Goal: Task Accomplishment & Management: Complete application form

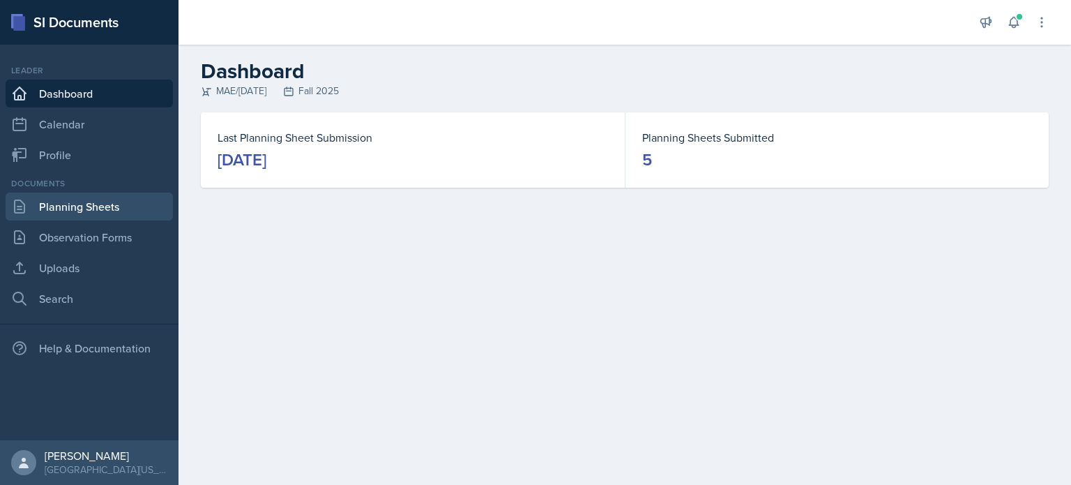
click at [93, 204] on link "Planning Sheets" at bounding box center [89, 207] width 167 height 28
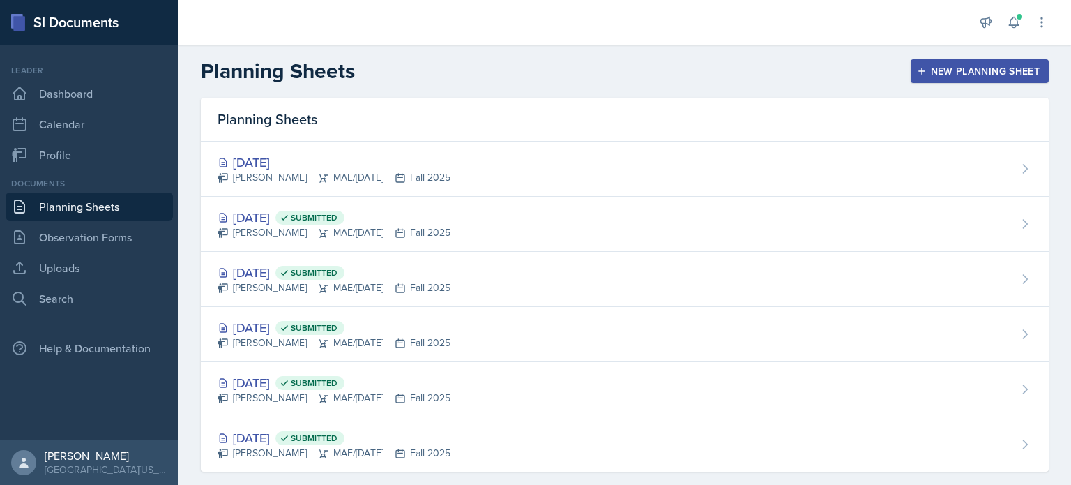
click at [539, 161] on div "[DATE] [PERSON_NAME] MAE/[DATE] Fall 2025" at bounding box center [625, 169] width 848 height 55
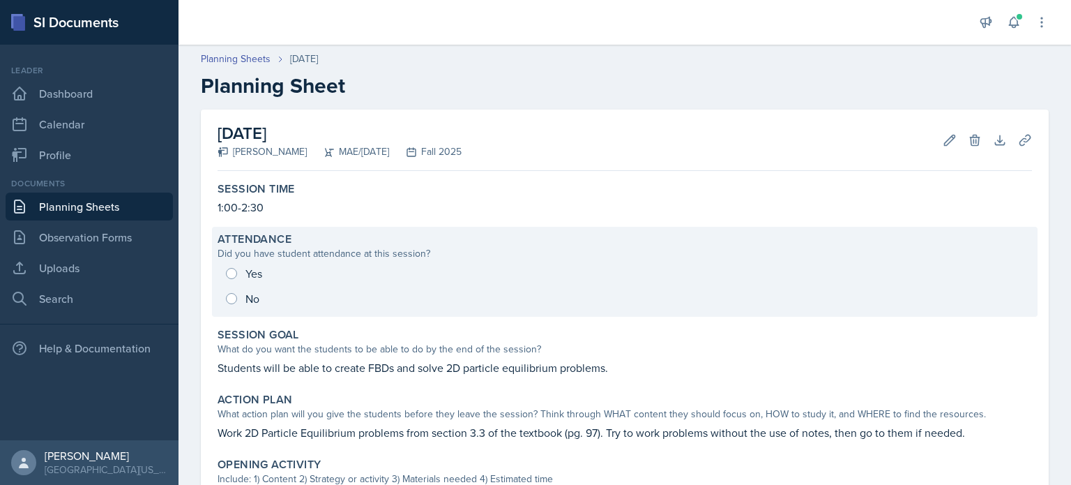
click at [224, 273] on div "Yes No" at bounding box center [625, 286] width 815 height 50
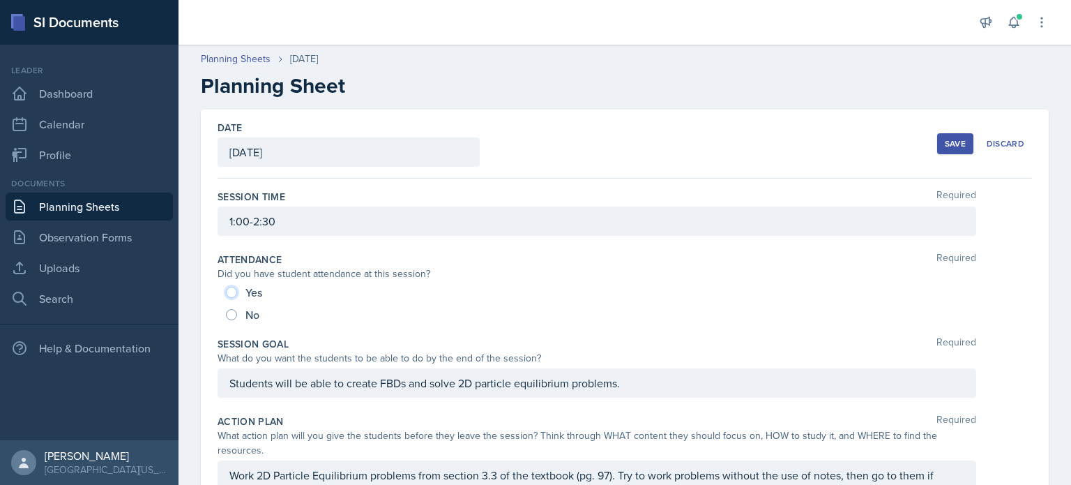
click at [228, 288] on input "Yes" at bounding box center [231, 292] width 11 height 11
radio input "true"
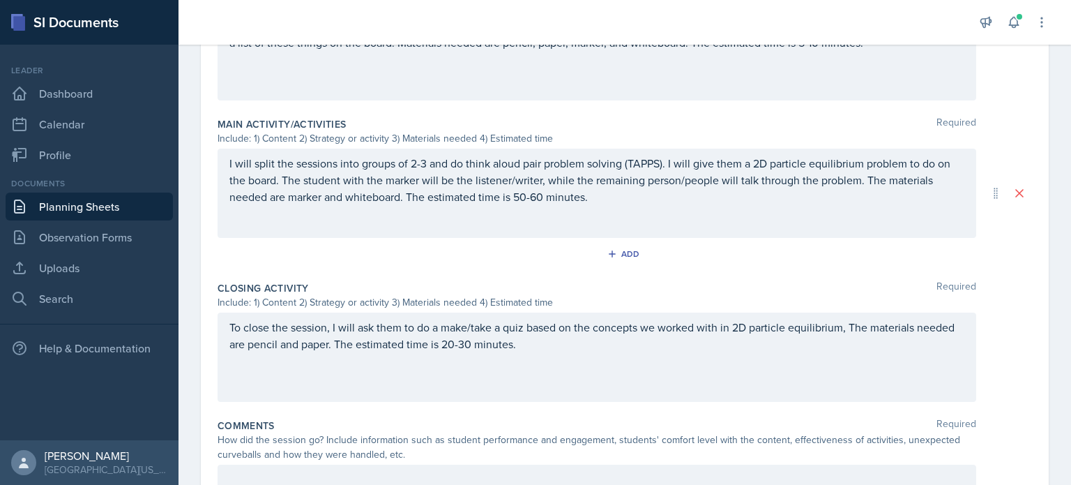
scroll to position [606, 0]
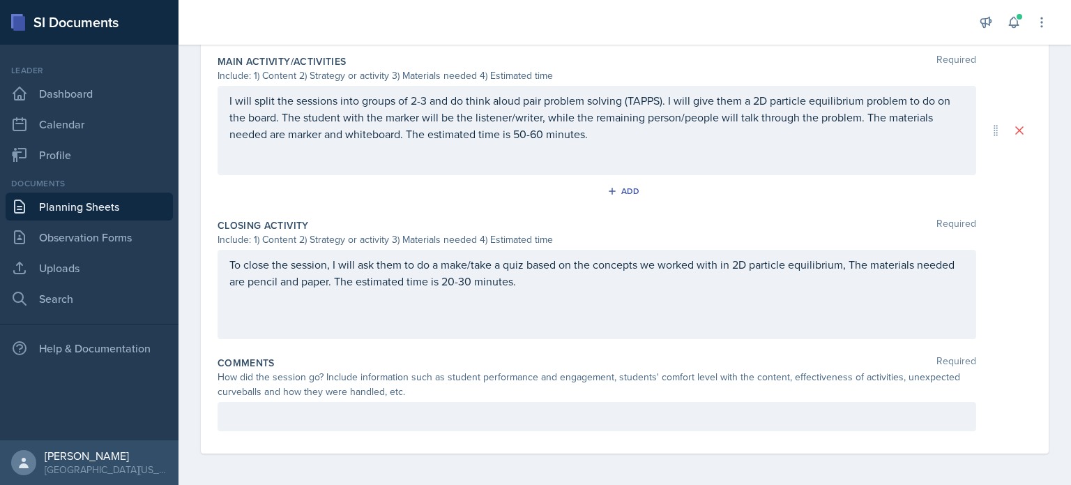
click at [453, 393] on div "How did the session go? Include information such as student performance and eng…" at bounding box center [597, 384] width 759 height 29
click at [460, 408] on p at bounding box center [596, 416] width 735 height 17
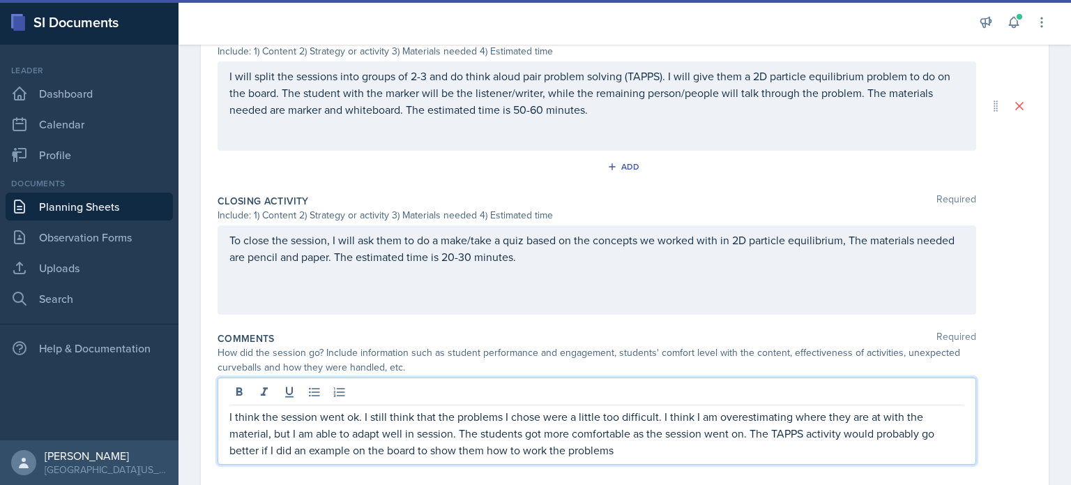
click at [349, 449] on p "I think the session went ok. I still think that the problems I chose were a lit…" at bounding box center [596, 433] width 735 height 50
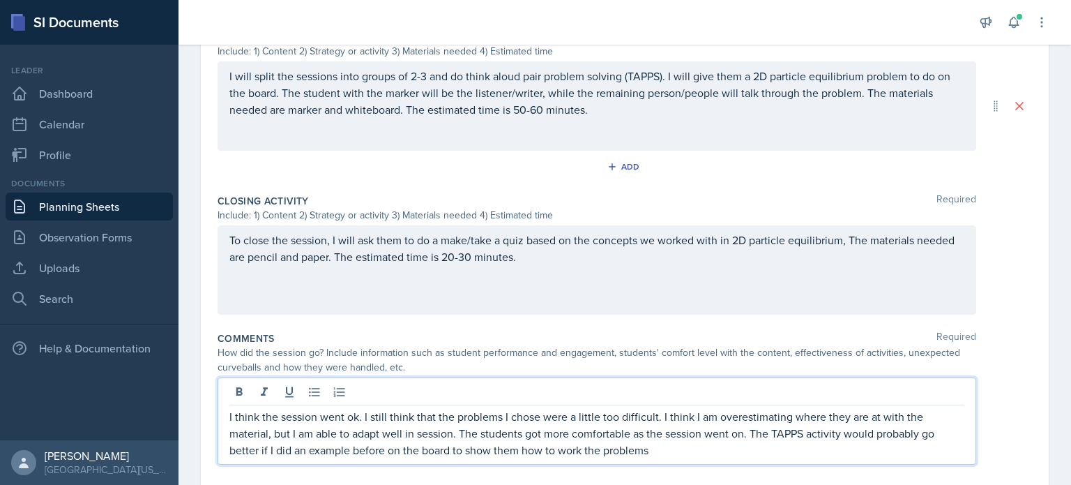
click at [705, 446] on p "I think the session went ok. I still think that the problems I chose were a lit…" at bounding box center [596, 433] width 735 height 50
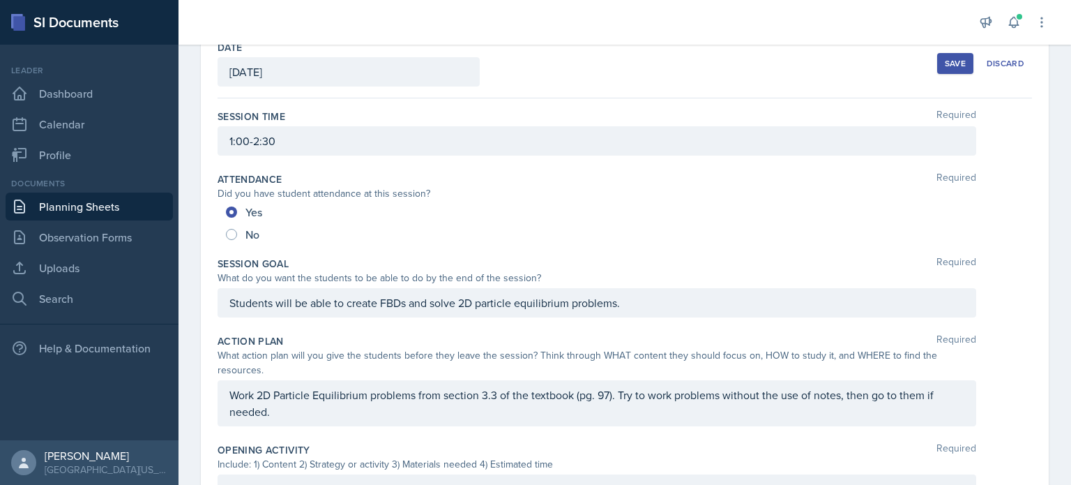
scroll to position [262, 0]
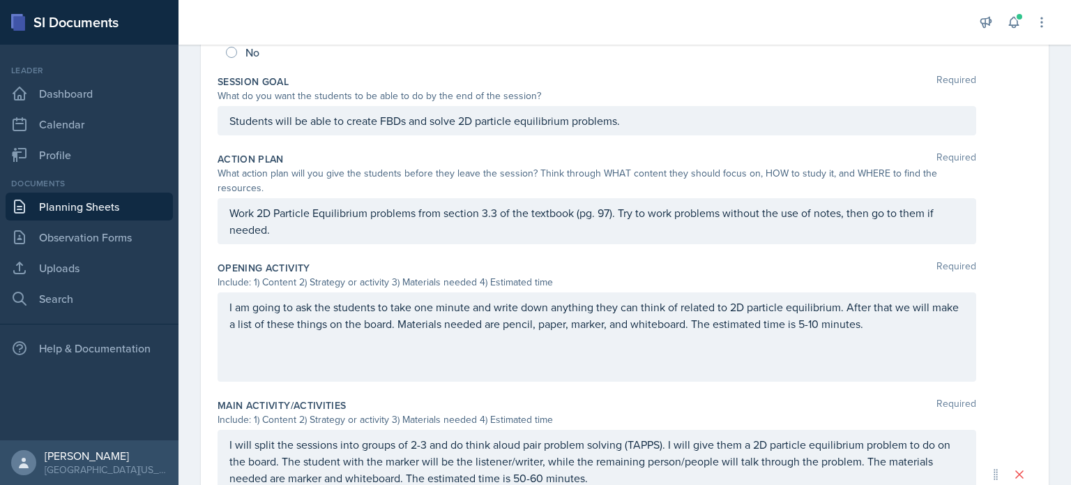
click at [228, 214] on div "Work 2D Particle Equilibrium problems from section 3.3 of the textbook (pg. 97)…" at bounding box center [597, 221] width 759 height 46
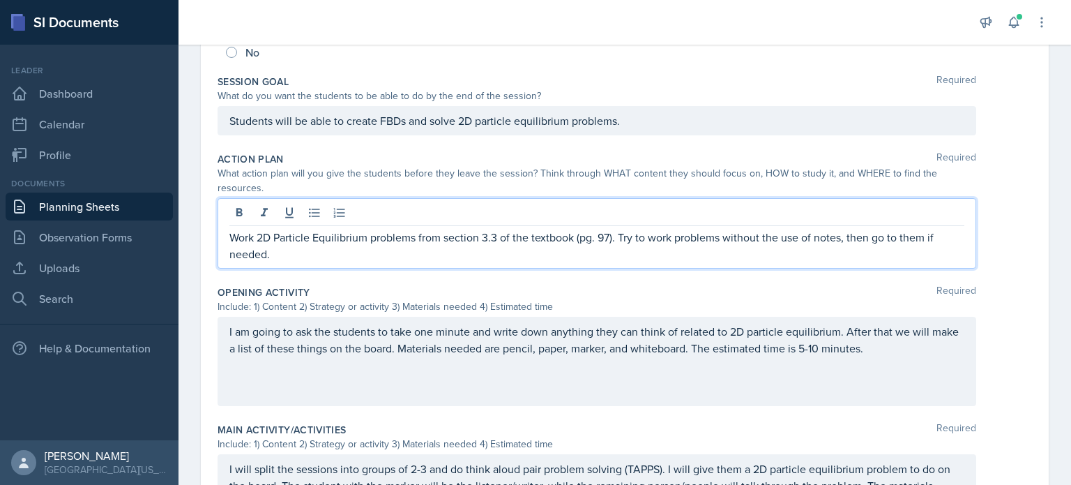
scroll to position [287, 0]
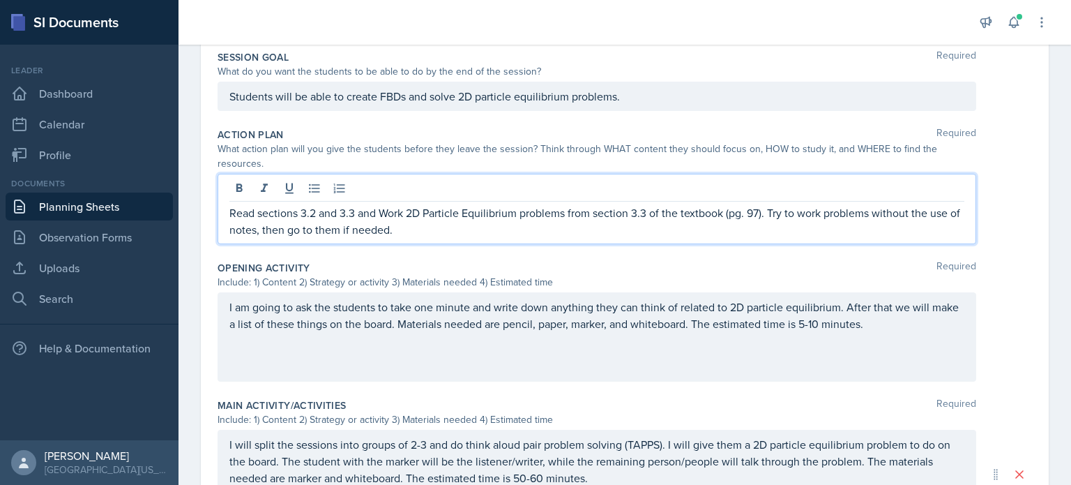
click at [391, 213] on p "Read sections 3.2 and 3.3 and Work 2D Particle Equilibrium problems from sectio…" at bounding box center [596, 220] width 735 height 33
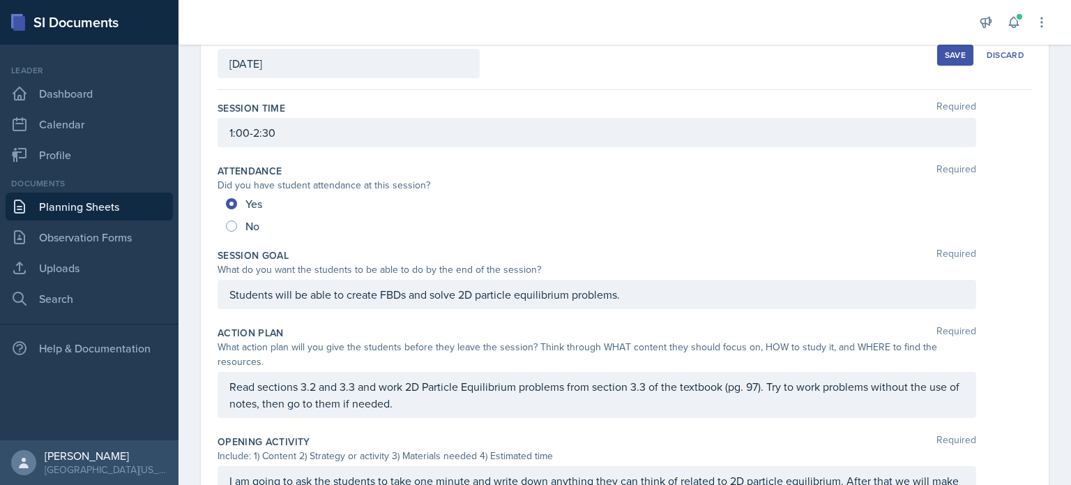
scroll to position [0, 0]
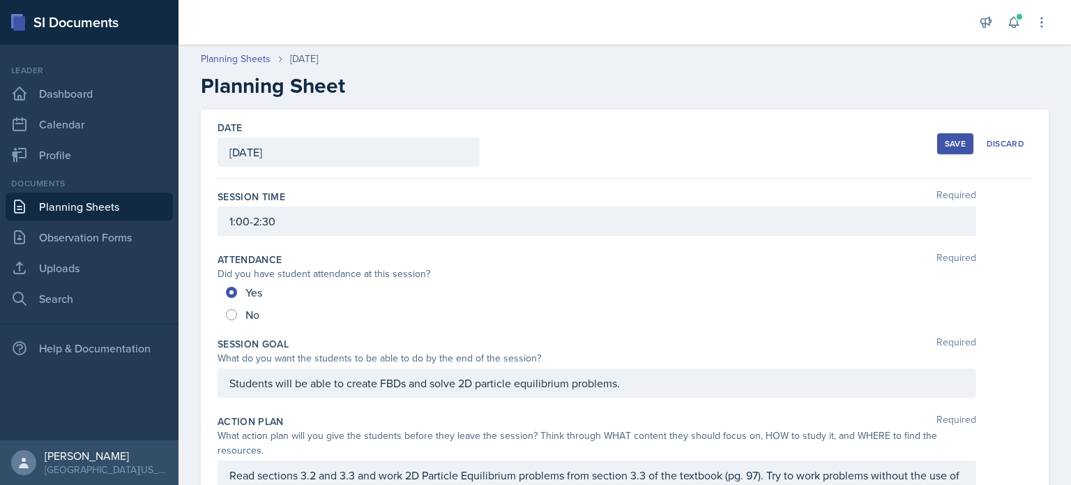
click at [948, 138] on div "Save" at bounding box center [955, 143] width 21 height 11
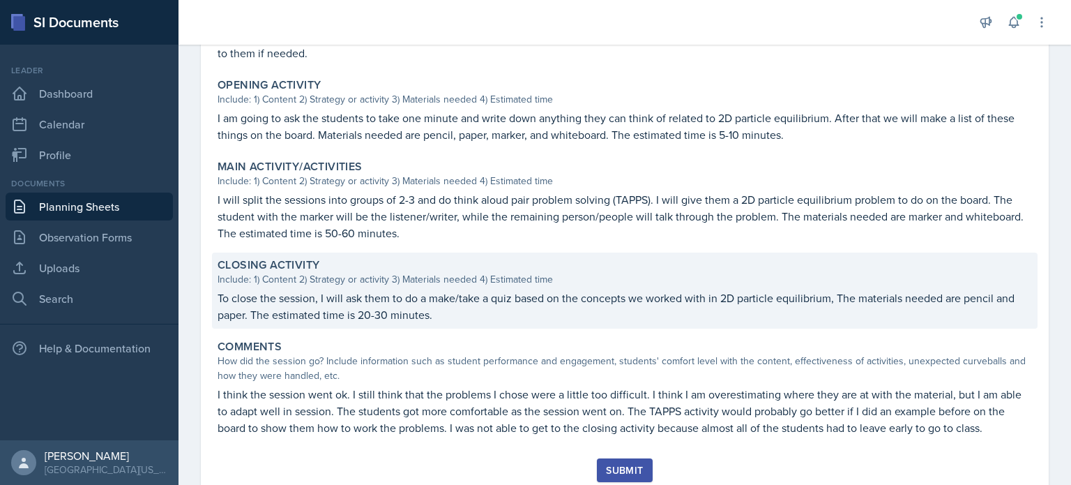
scroll to position [443, 0]
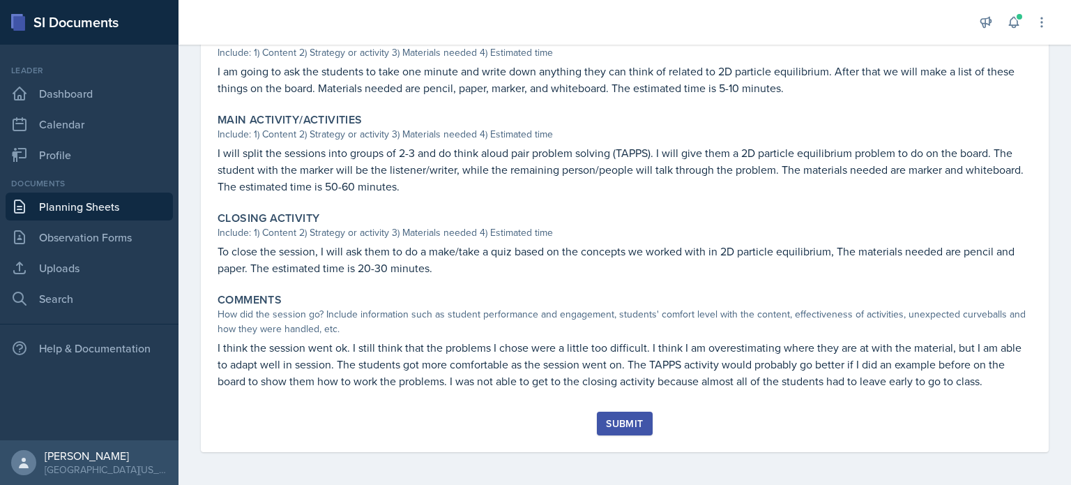
click at [606, 423] on div "Submit" at bounding box center [624, 423] width 37 height 11
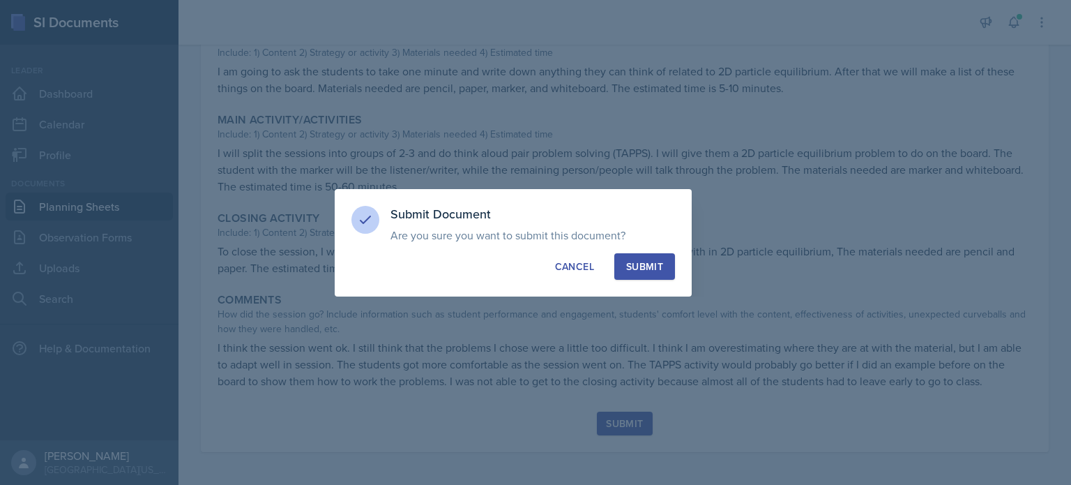
click at [653, 279] on div "Submit Document Are you sure you want to submit this document? This document wi…" at bounding box center [513, 242] width 357 height 107
click at [656, 264] on div "Submit" at bounding box center [644, 266] width 37 height 14
radio input "true"
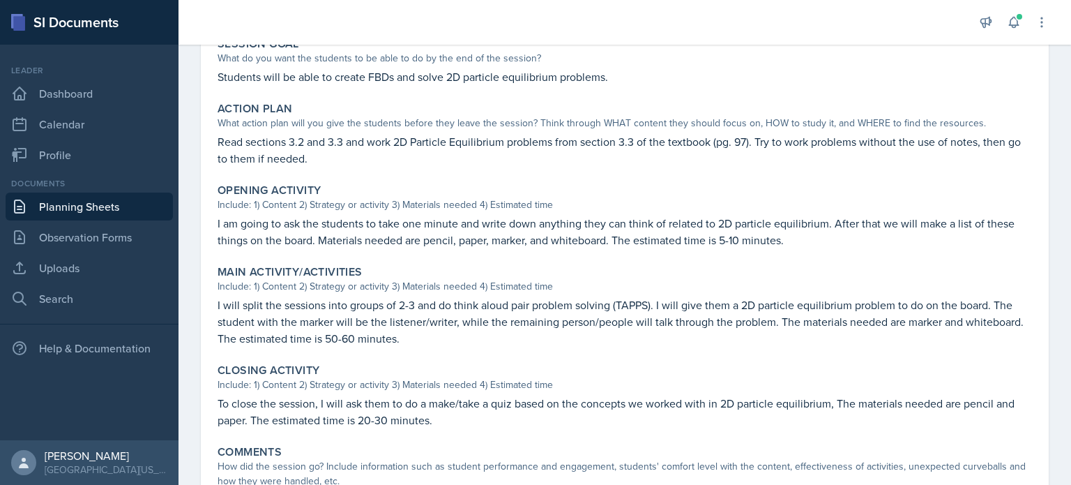
scroll to position [402, 0]
